Goal: Information Seeking & Learning: Learn about a topic

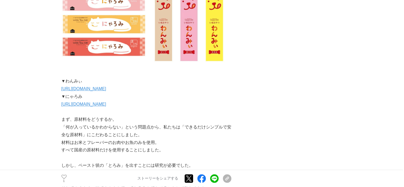
scroll to position [407, 0]
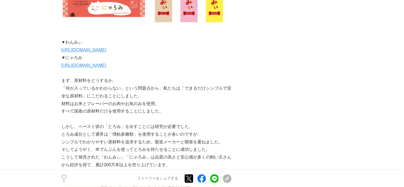
click at [106, 51] on link "[URL][DOMAIN_NAME]" at bounding box center [83, 50] width 45 height 5
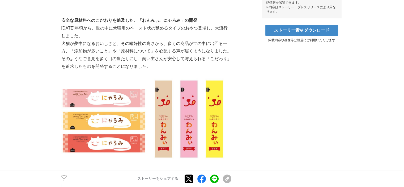
scroll to position [274, 0]
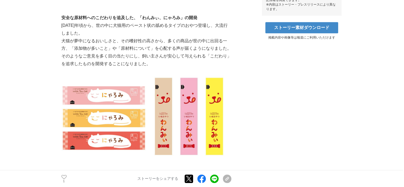
click at [129, 114] on img at bounding box center [146, 116] width 170 height 96
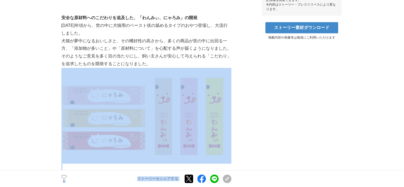
drag, startPoint x: 235, startPoint y: 123, endPoint x: 105, endPoint y: 128, distance: 130.5
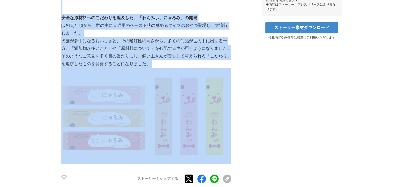
drag, startPoint x: 57, startPoint y: 96, endPoint x: 79, endPoint y: 97, distance: 22.6
click at [82, 99] on img at bounding box center [146, 116] width 170 height 96
click at [83, 134] on img at bounding box center [146, 116] width 170 height 96
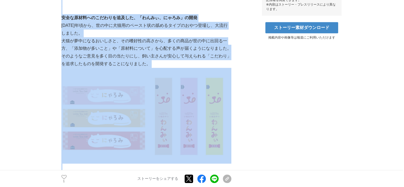
drag, startPoint x: 24, startPoint y: 150, endPoint x: 106, endPoint y: 127, distance: 85.8
